Goal: Check status: Check status

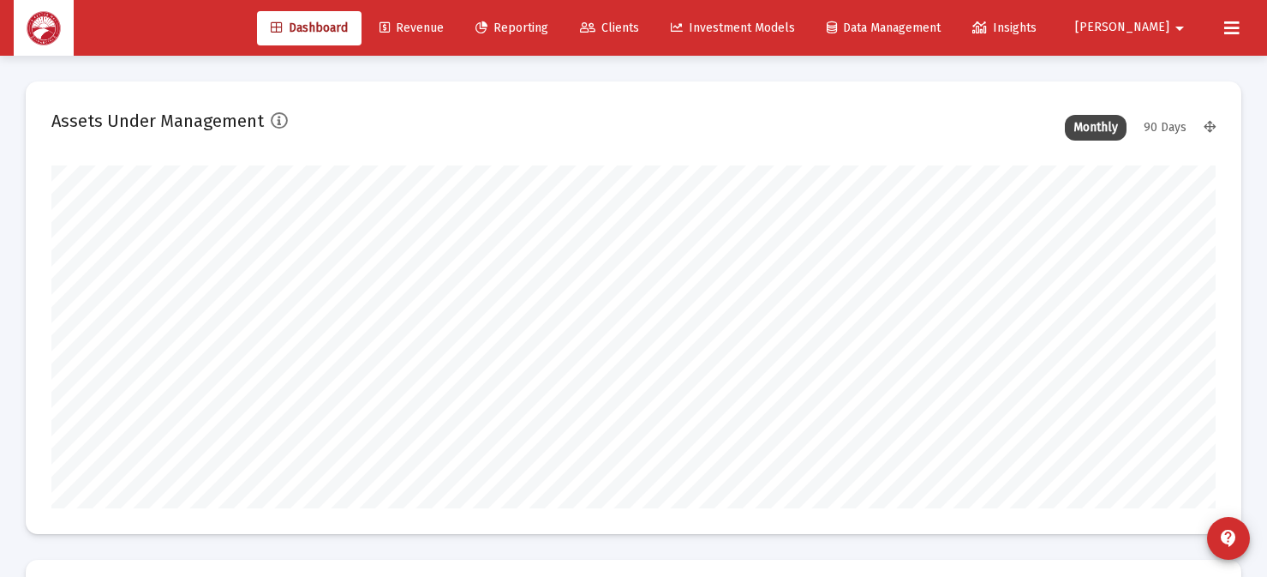
scroll to position [343, 627]
click at [548, 27] on span "Reporting" at bounding box center [512, 28] width 73 height 15
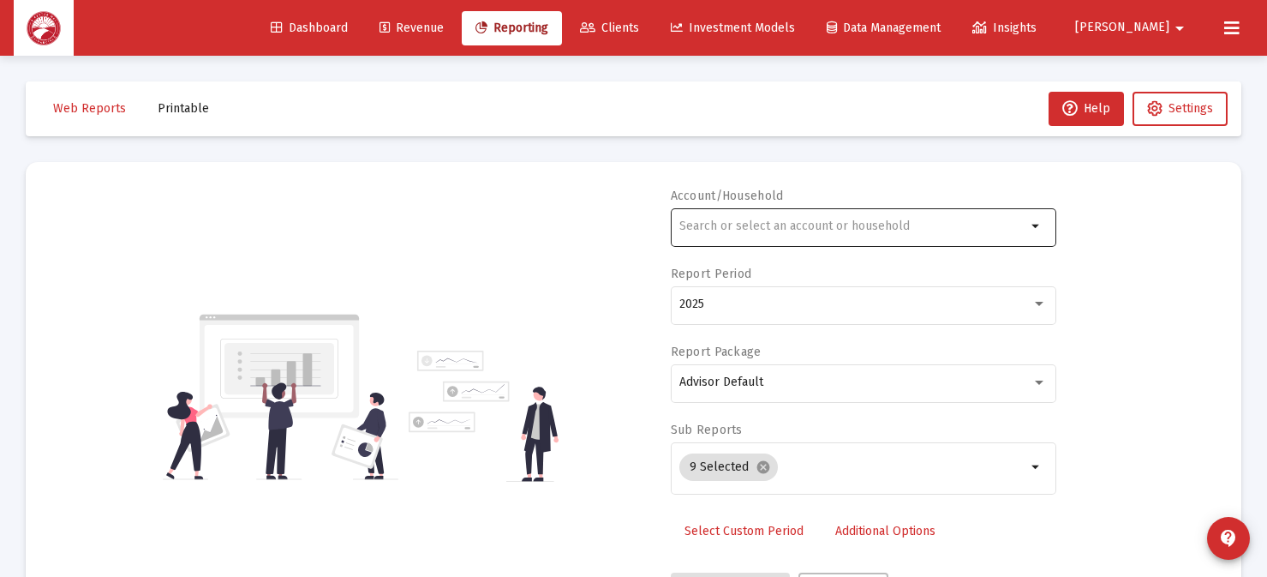
click at [941, 215] on div at bounding box center [853, 226] width 347 height 42
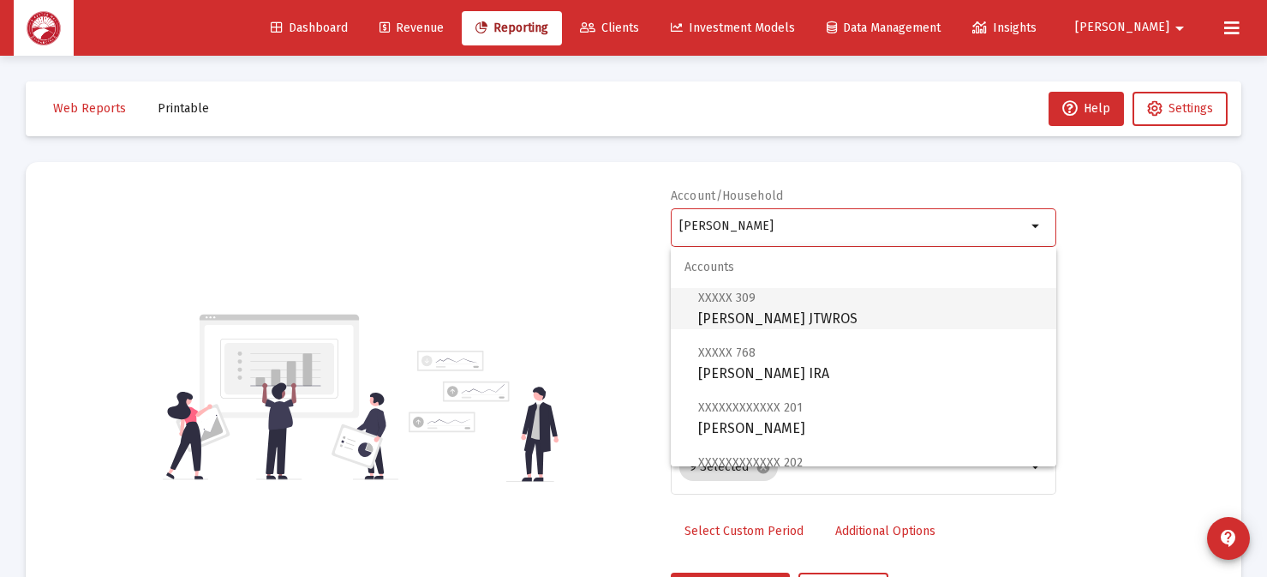
click at [772, 303] on span "XXXXX 309 [PERSON_NAME] JTWROS" at bounding box center [870, 308] width 344 height 42
type input "[PERSON_NAME] JTWROS"
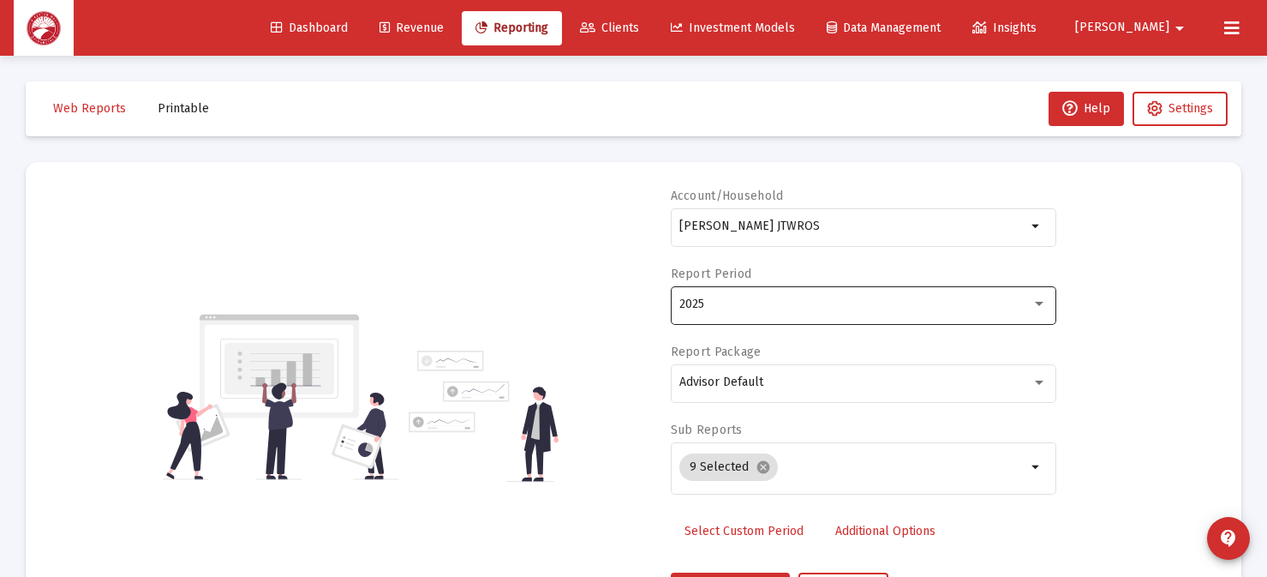
click at [818, 293] on div "2025" at bounding box center [864, 304] width 368 height 42
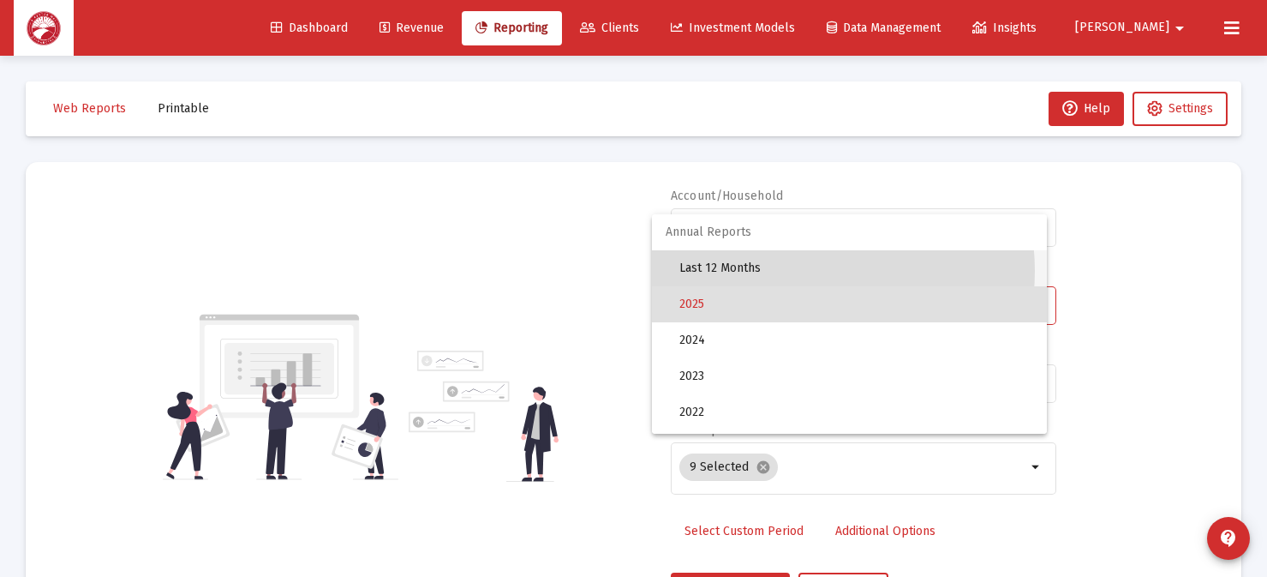
click at [794, 271] on span "Last 12 Months" at bounding box center [857, 268] width 354 height 36
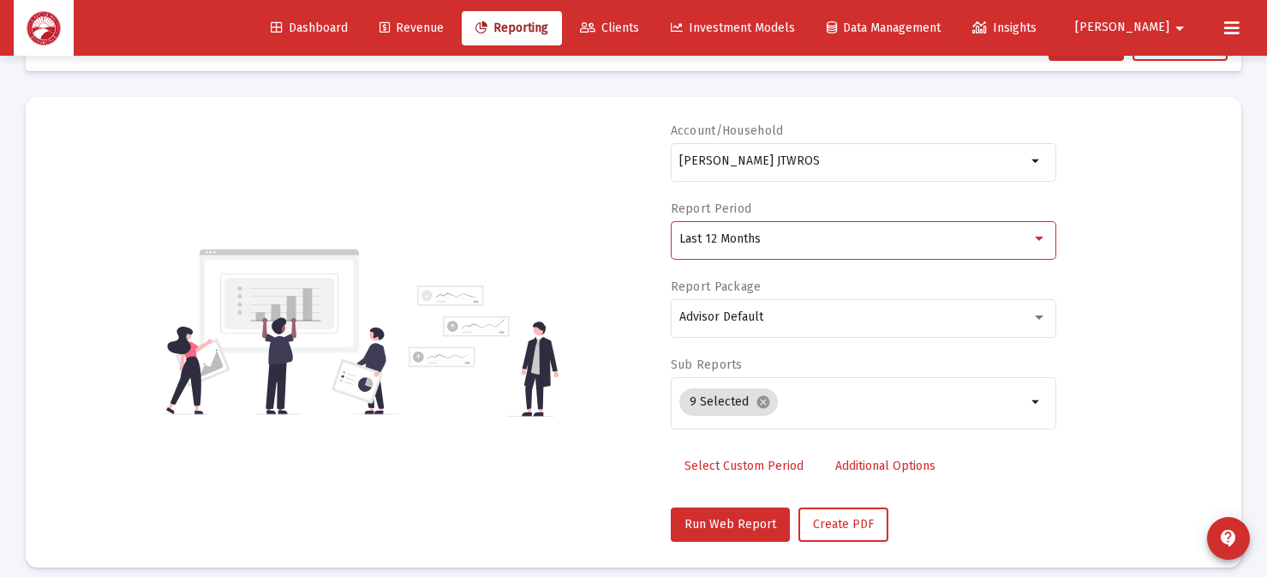
scroll to position [81, 0]
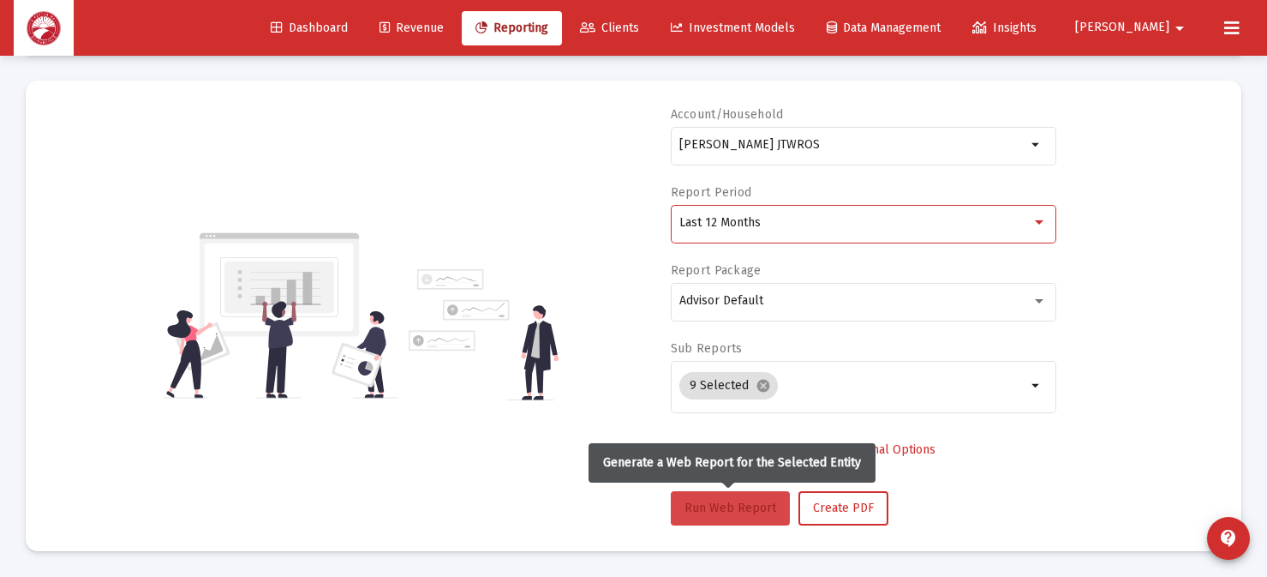
click at [743, 494] on button "Run Web Report" at bounding box center [730, 508] width 119 height 34
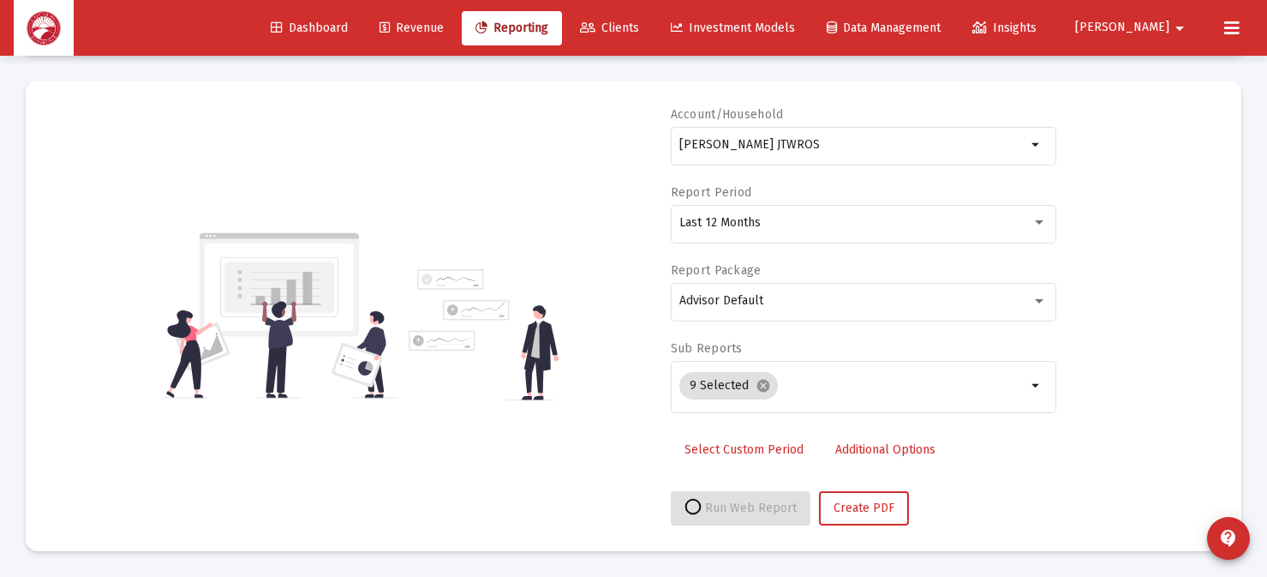
select select "View all"
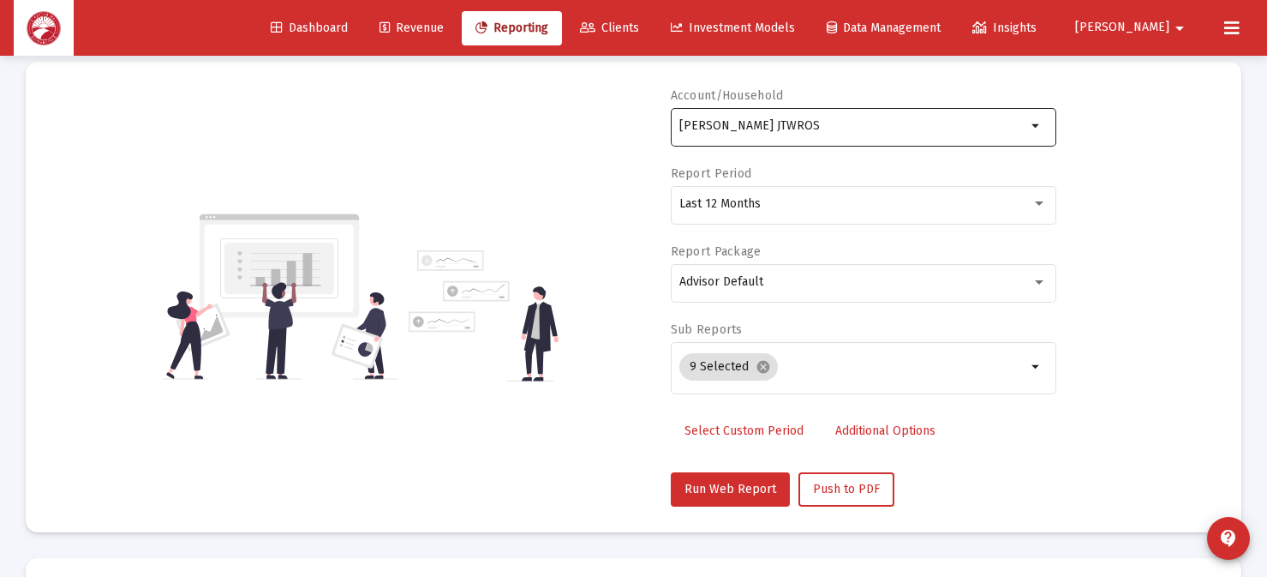
scroll to position [0, 0]
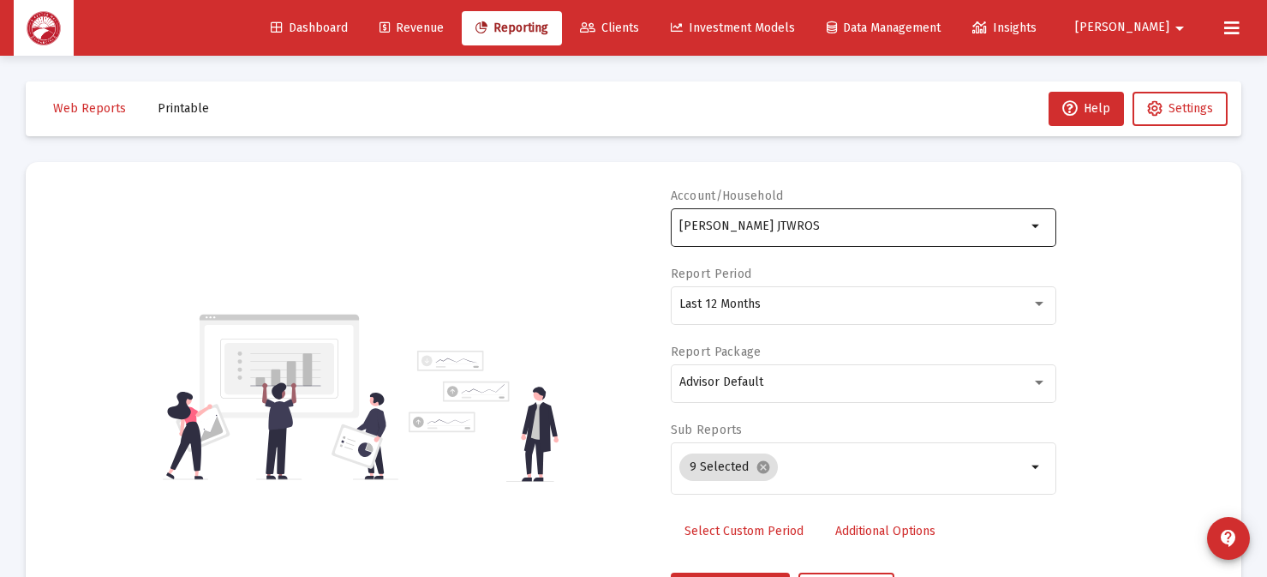
click at [883, 224] on input "[PERSON_NAME] JTWROS" at bounding box center [853, 226] width 347 height 14
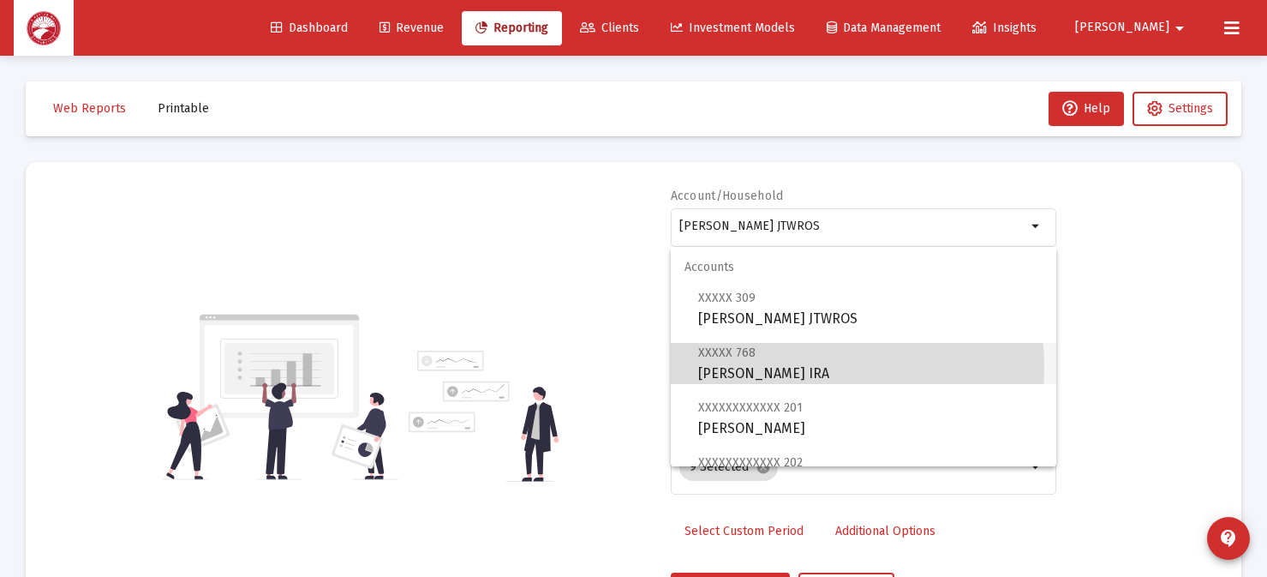
click at [823, 367] on span "XXXXX 768 [PERSON_NAME] IRA" at bounding box center [870, 363] width 344 height 42
type input "[PERSON_NAME] IRA"
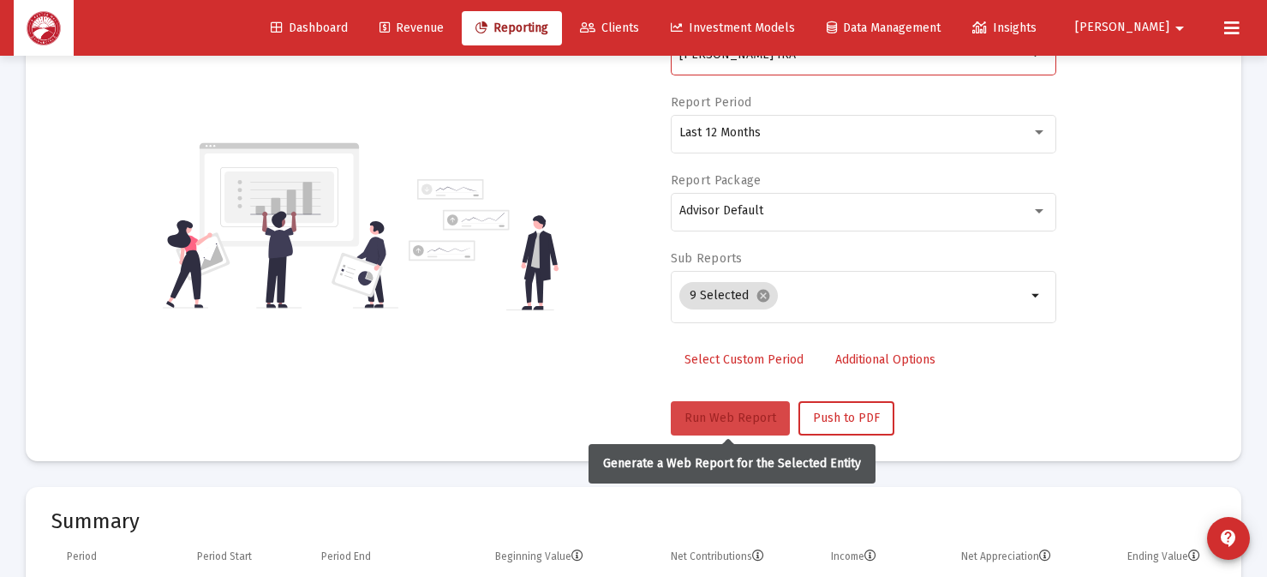
click at [728, 421] on span "Run Web Report" at bounding box center [731, 417] width 92 height 15
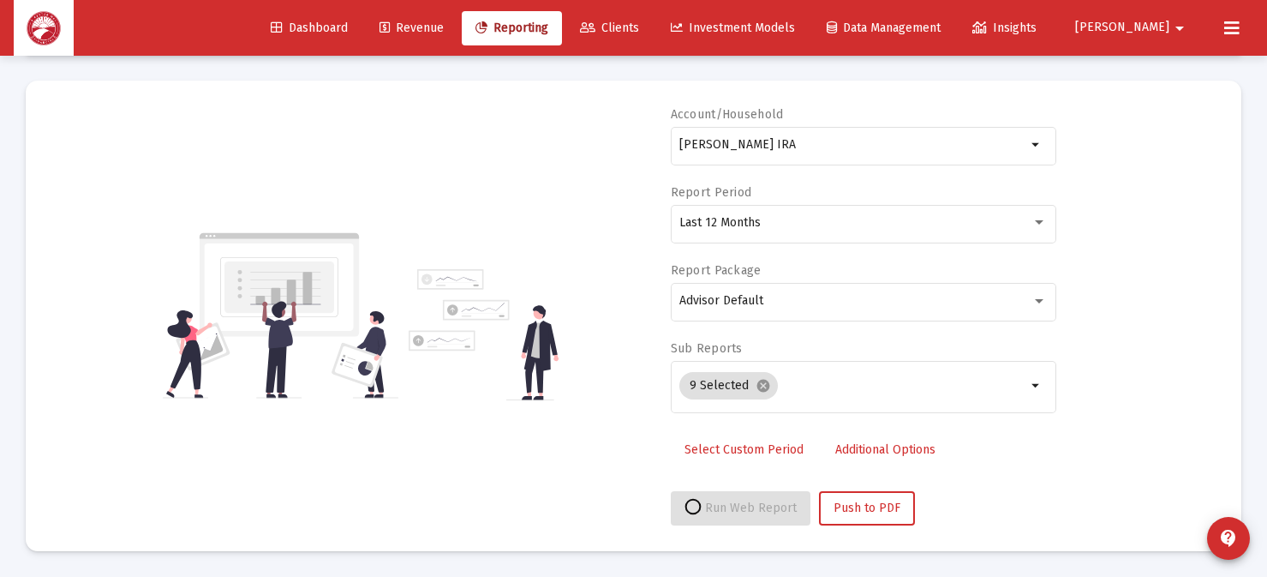
select select "View all"
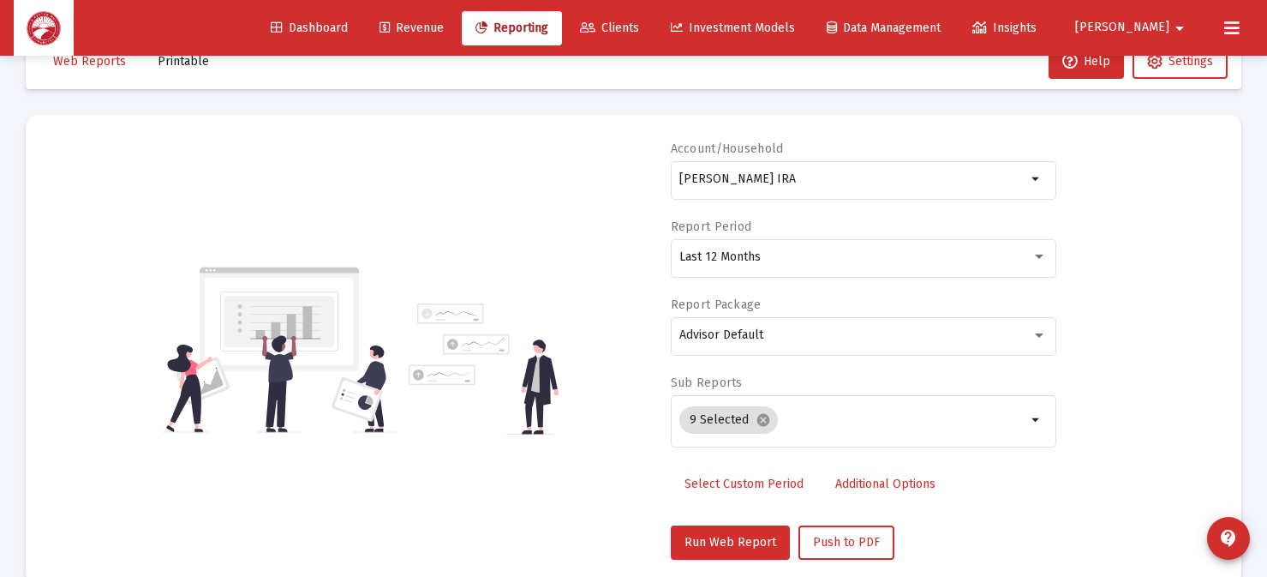
scroll to position [0, 0]
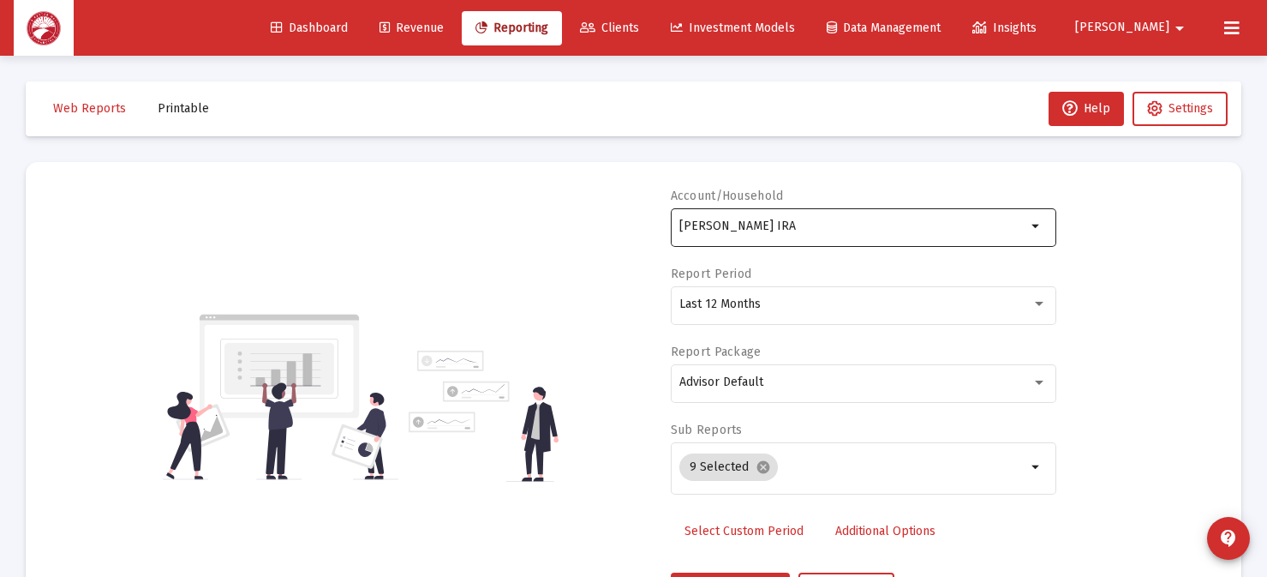
click at [880, 230] on input "[PERSON_NAME] IRA" at bounding box center [853, 226] width 347 height 14
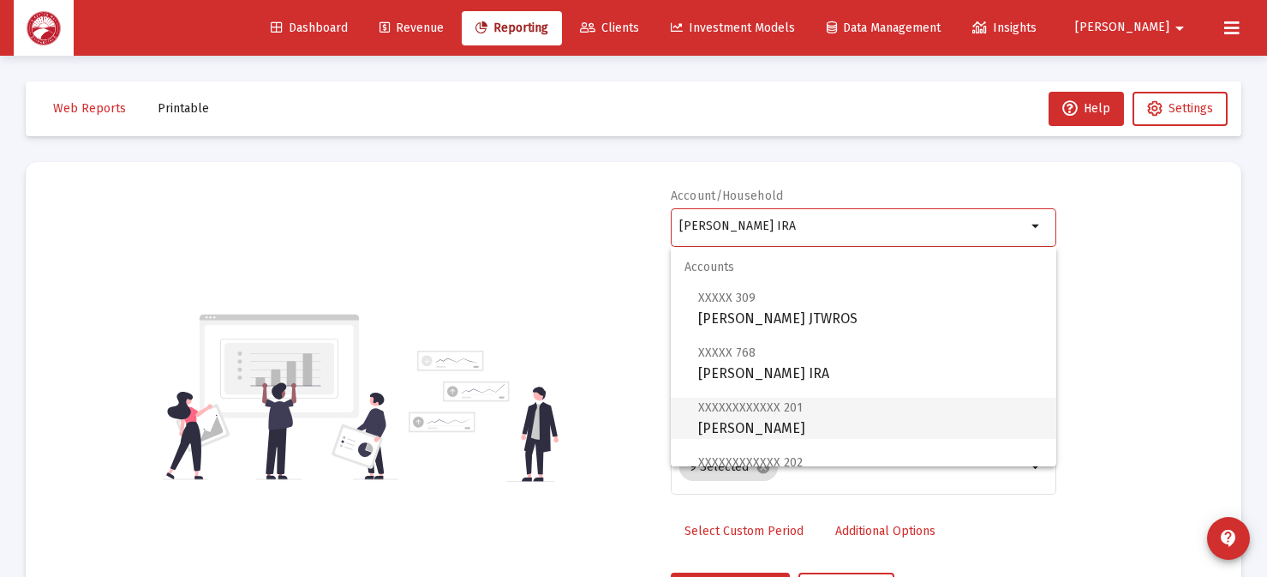
scroll to position [86, 0]
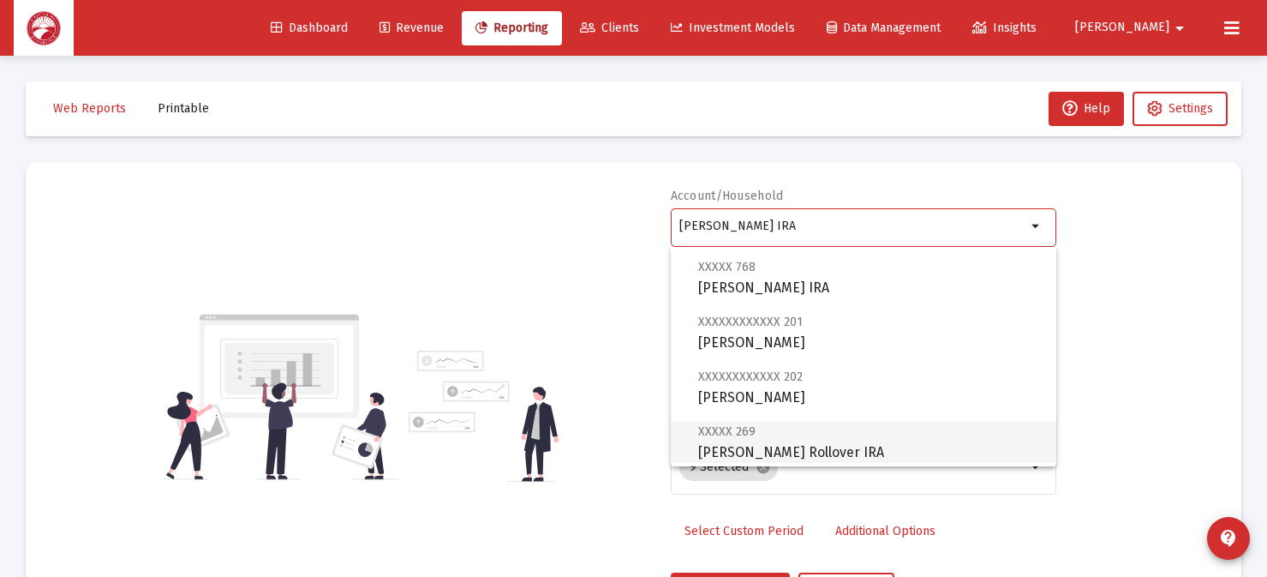
click at [836, 431] on span "XXXXX 269 [PERSON_NAME] Rollover IRA" at bounding box center [870, 442] width 344 height 42
type input "[PERSON_NAME] Rollover IRA"
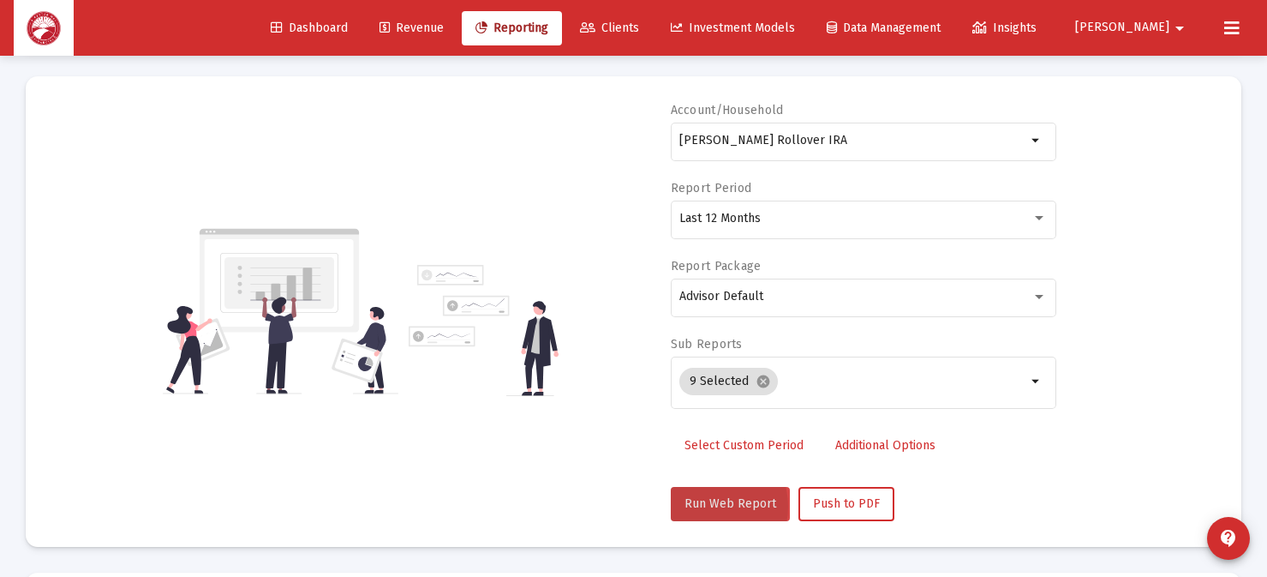
click at [704, 506] on span "Run Web Report" at bounding box center [731, 503] width 92 height 15
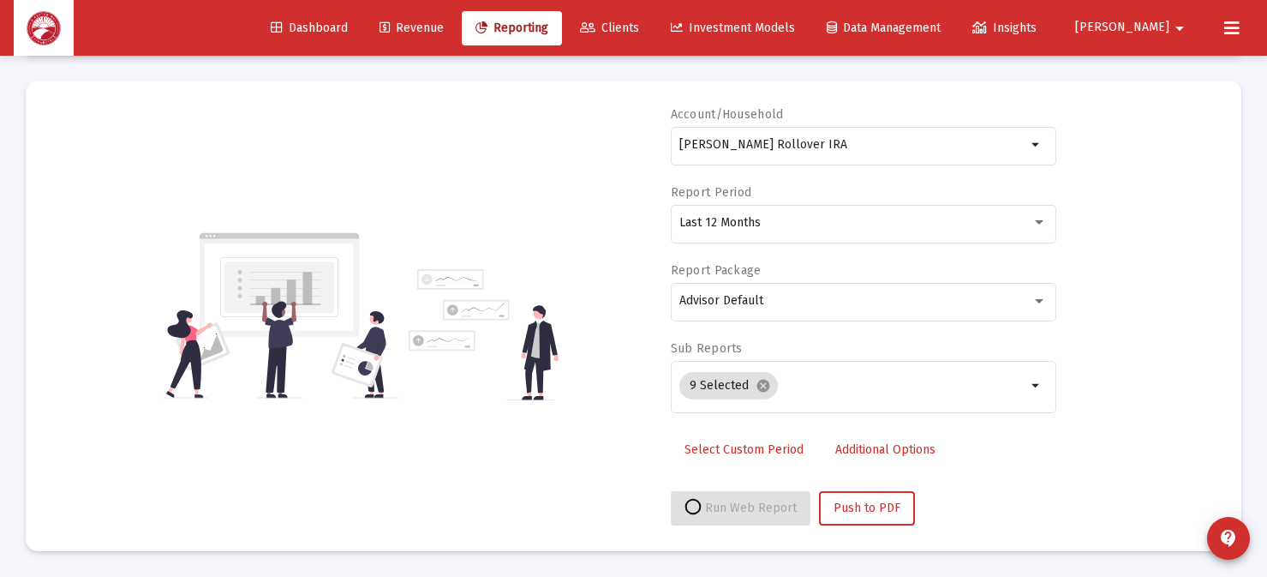
select select "View all"
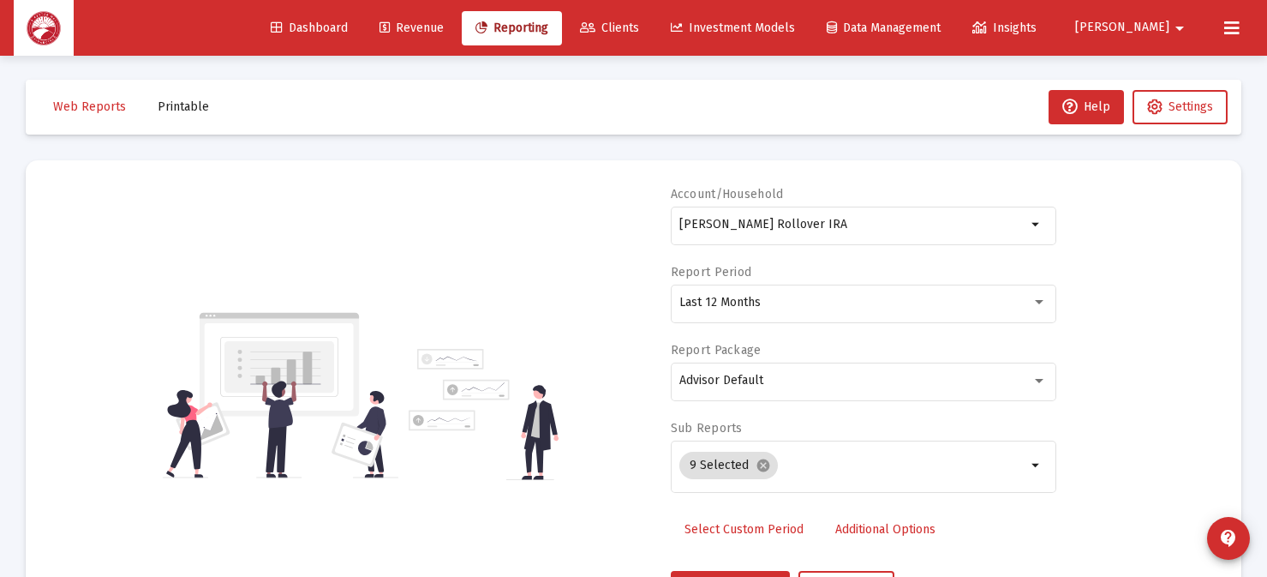
scroll to position [0, 0]
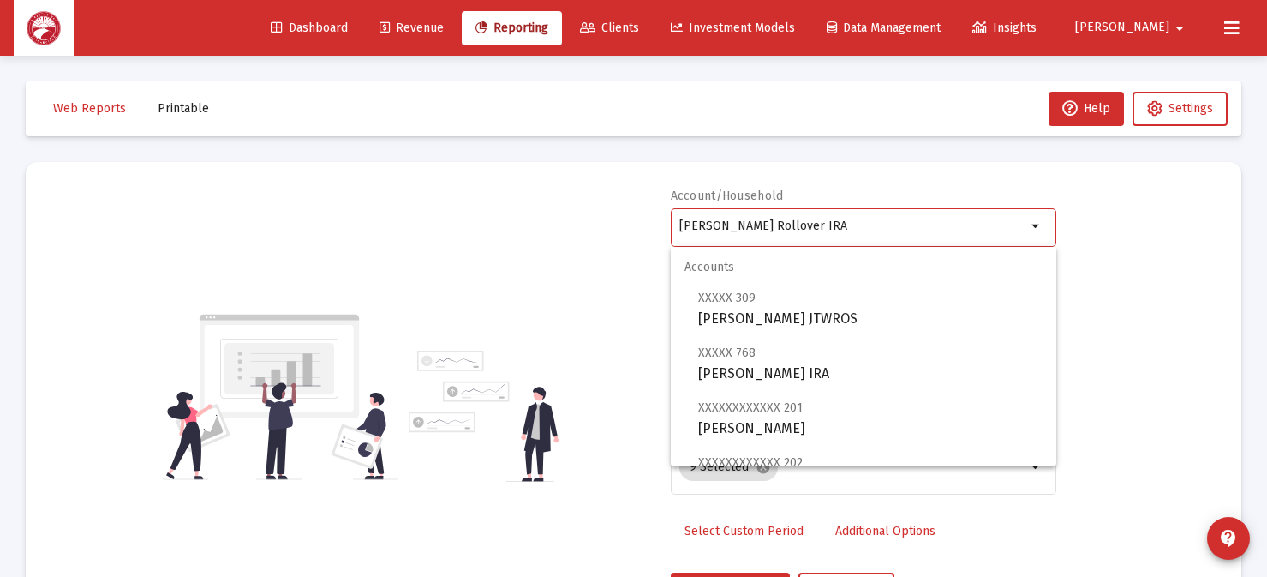
click at [901, 230] on input "[PERSON_NAME] Rollover IRA" at bounding box center [853, 226] width 347 height 14
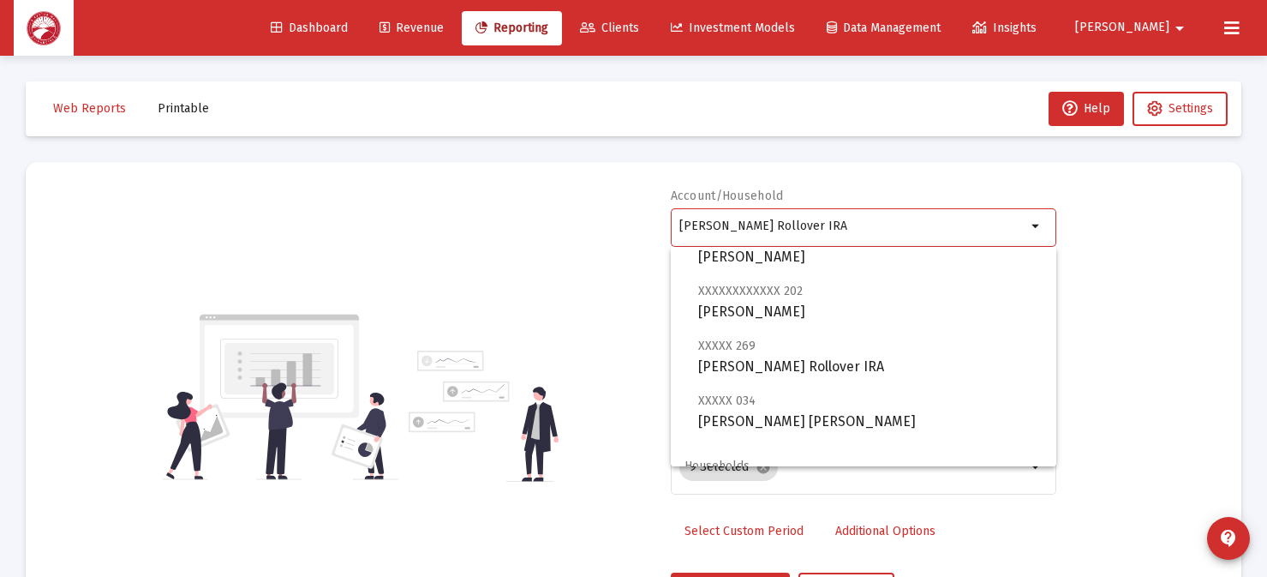
scroll to position [233, 0]
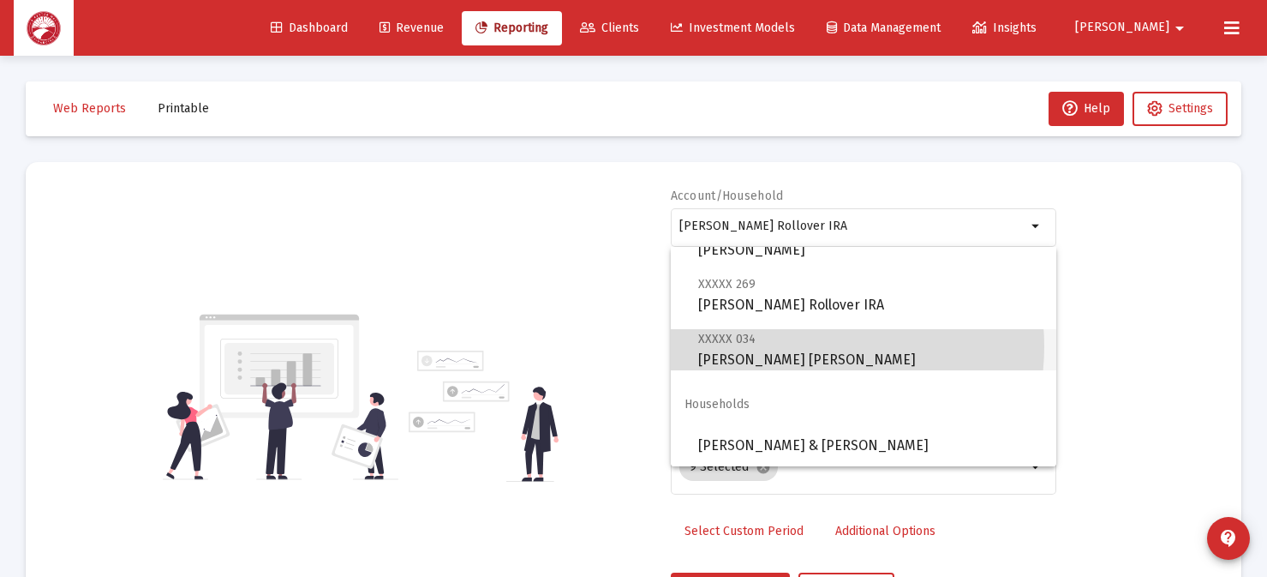
click at [805, 346] on span "XXXXX 034 [PERSON_NAME] [PERSON_NAME]" at bounding box center [870, 349] width 344 height 42
type input "[PERSON_NAME] [PERSON_NAME]"
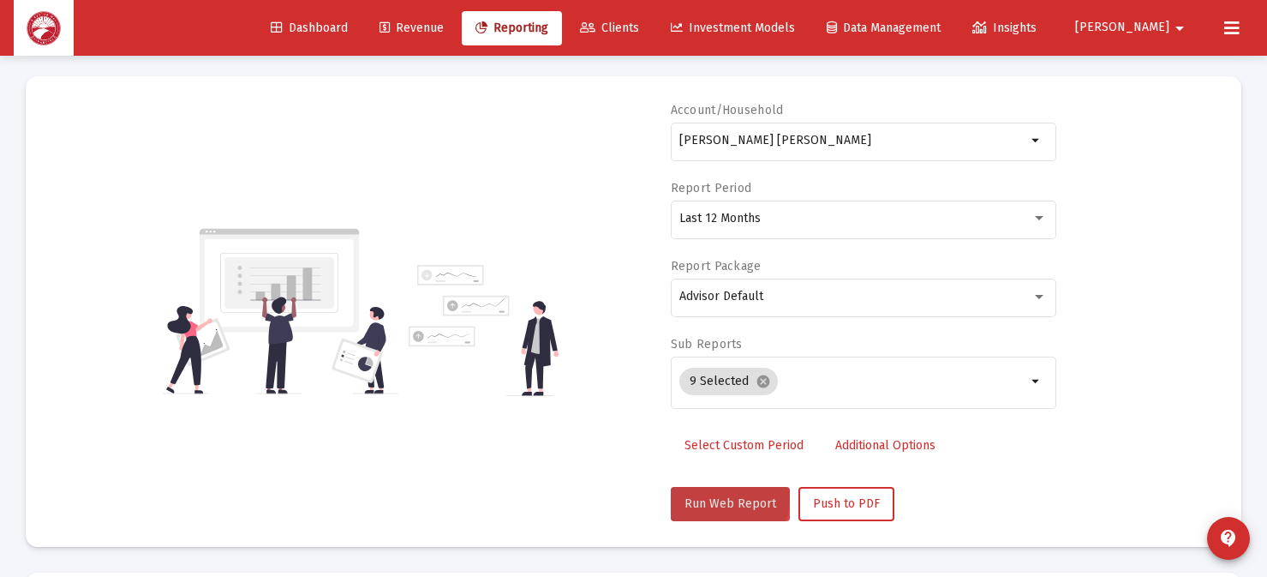
click at [724, 497] on span "Run Web Report" at bounding box center [731, 503] width 92 height 15
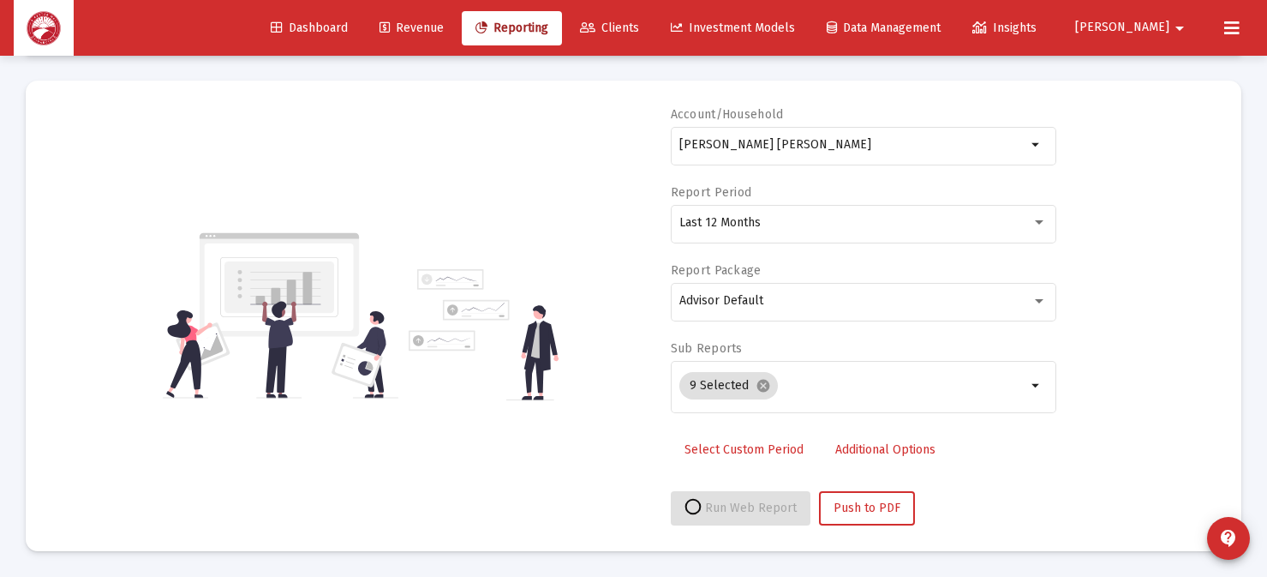
select select "View all"
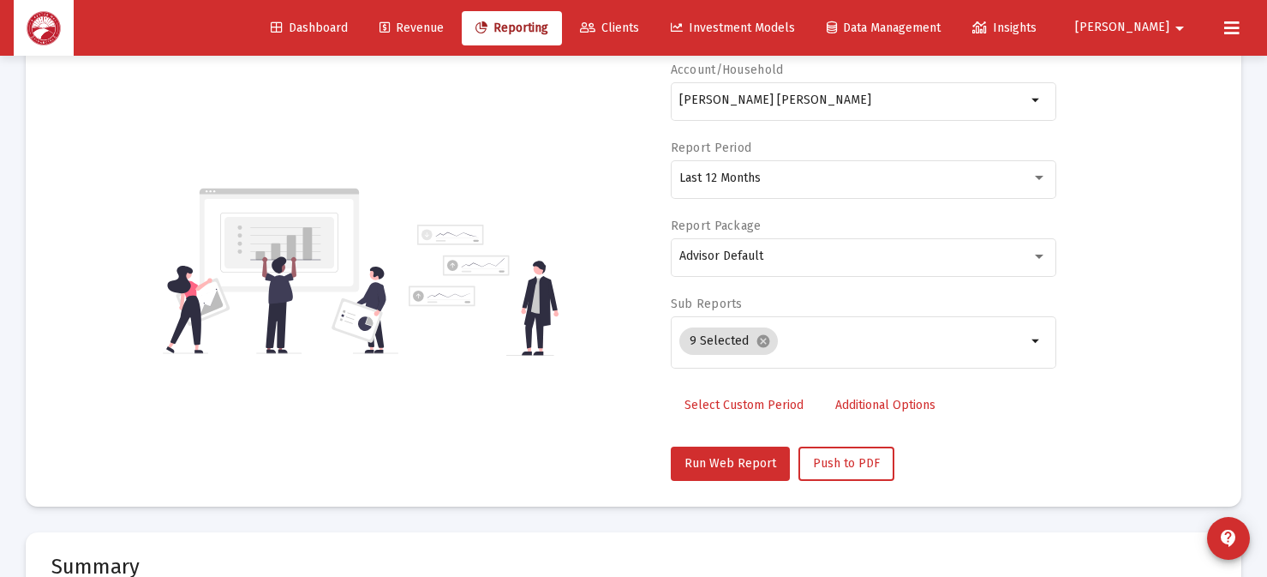
scroll to position [86, 0]
